Goal: Transaction & Acquisition: Purchase product/service

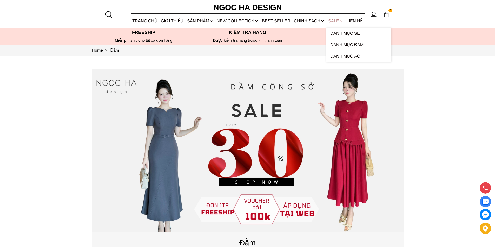
click at [331, 19] on link "SALE" at bounding box center [335, 21] width 18 height 14
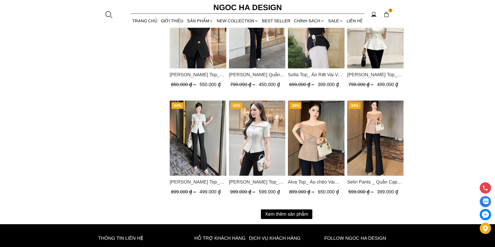
scroll to position [649, 0]
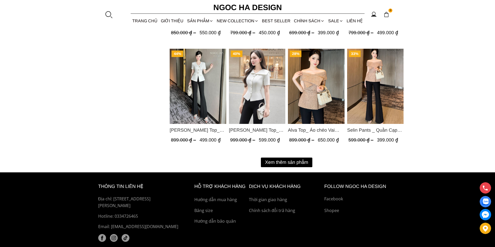
click at [287, 161] on button "Xem thêm sản phẩm" at bounding box center [286, 163] width 51 height 10
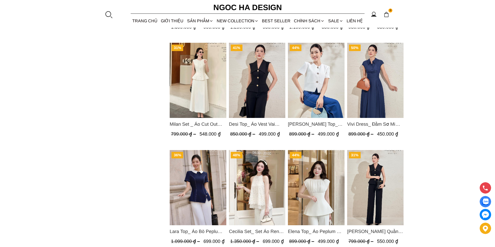
scroll to position [1218, 0]
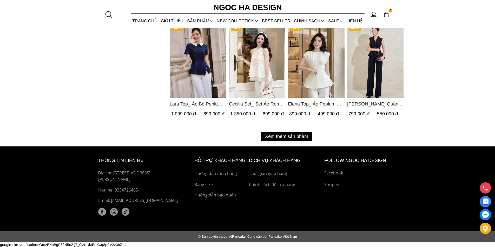
click at [272, 134] on button "Xem thêm sản phẩm" at bounding box center [286, 137] width 51 height 10
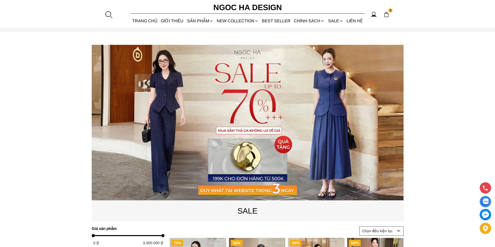
scroll to position [0, 0]
